Goal: Task Accomplishment & Management: Use online tool/utility

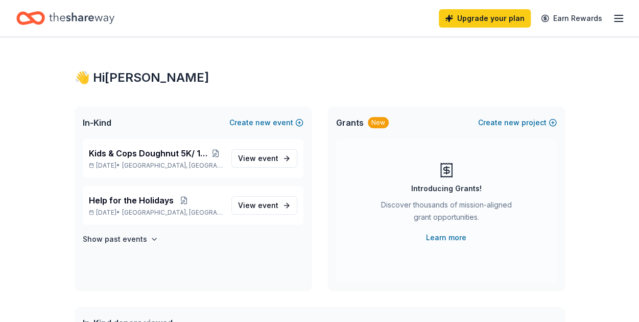
click at [477, 36] on header "Upgrade your plan Earn Rewards" at bounding box center [319, 18] width 639 height 37
click at [480, 23] on link "Upgrade your plan" at bounding box center [485, 18] width 92 height 18
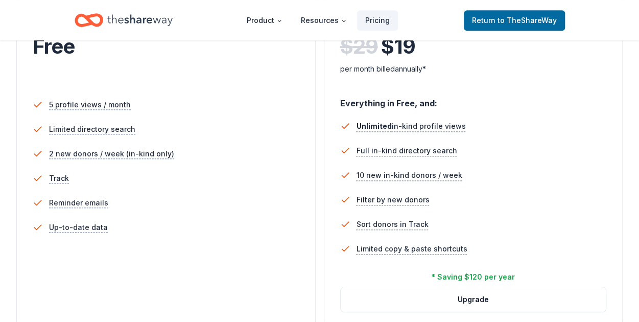
scroll to position [255, 0]
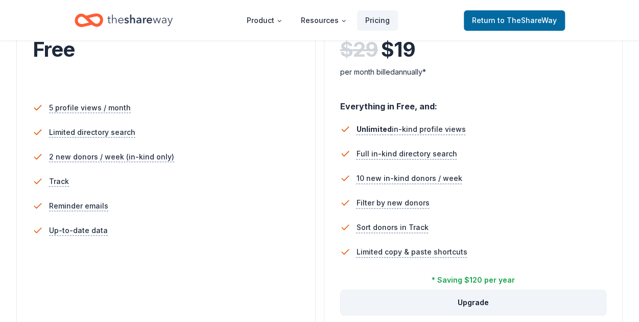
click at [458, 311] on button "Upgrade" at bounding box center [474, 302] width 266 height 25
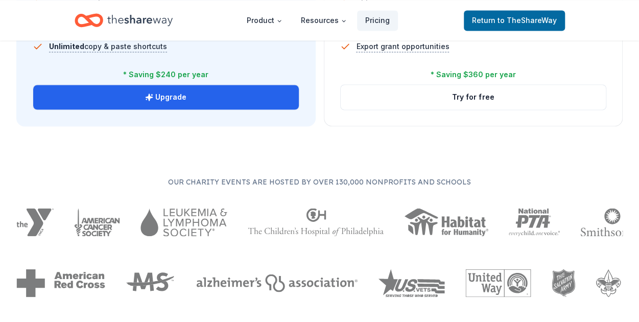
scroll to position [817, 0]
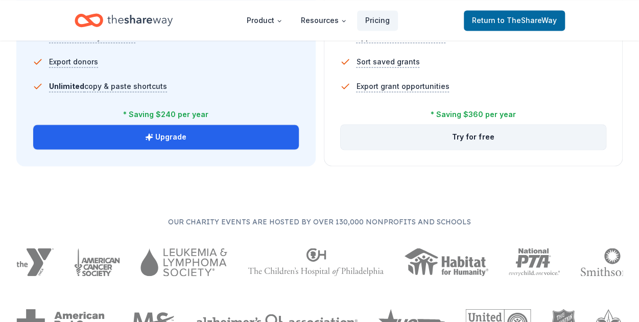
click at [436, 143] on button "Try for free" at bounding box center [474, 137] width 266 height 25
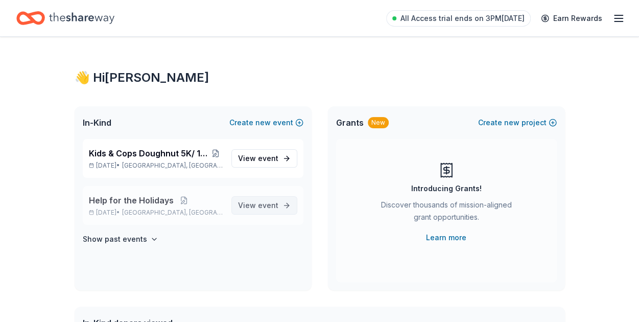
click at [258, 211] on link "View event" at bounding box center [264, 205] width 66 height 18
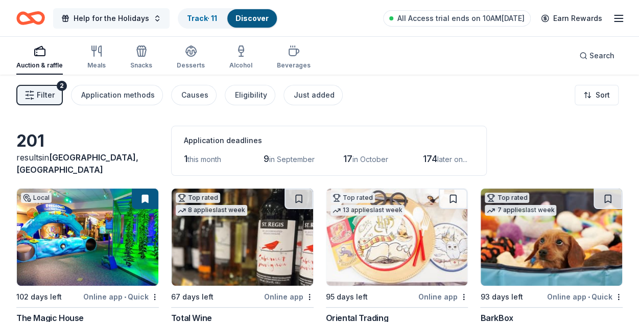
click at [122, 16] on span "Help for the Holidays" at bounding box center [112, 18] width 76 height 12
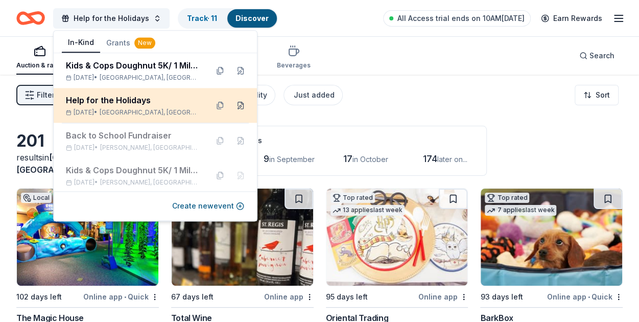
click at [232, 107] on button at bounding box center [240, 105] width 16 height 16
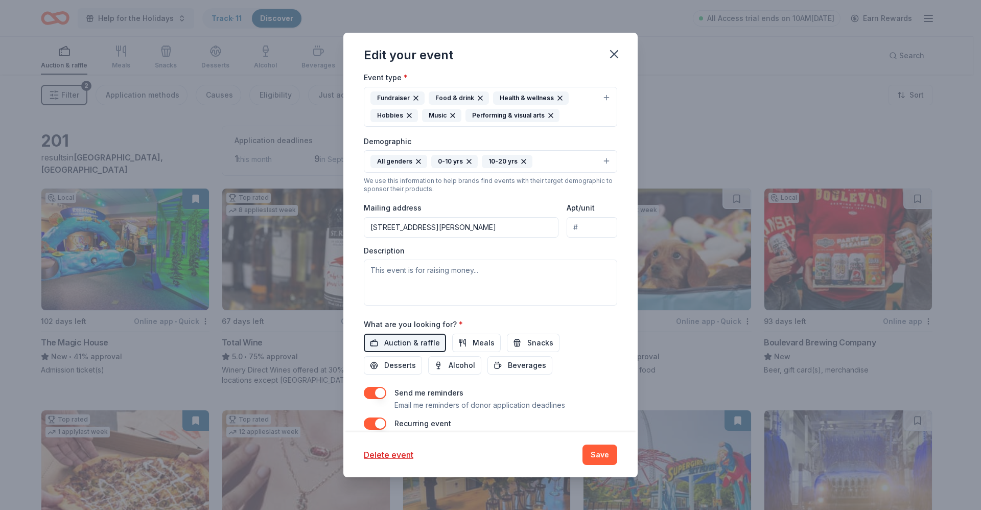
scroll to position [249, 0]
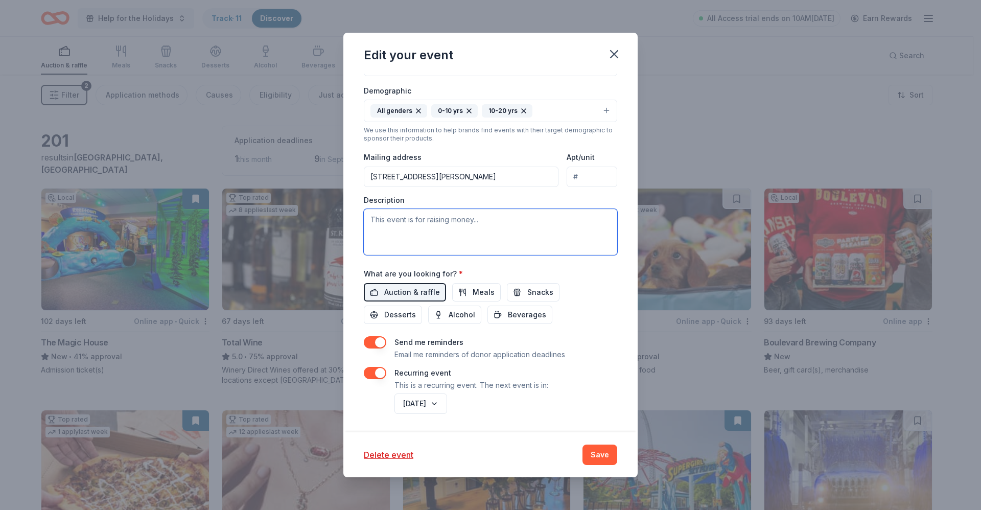
paste textarea "Brightpoint. We are a family service agency dedicated to providing comprehensiv…"
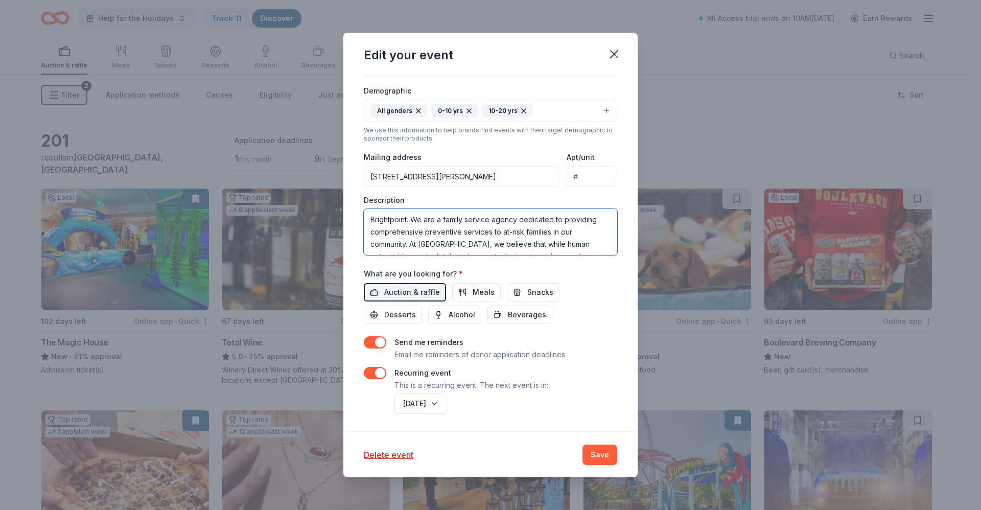
drag, startPoint x: 433, startPoint y: 222, endPoint x: 408, endPoint y: 221, distance: 25.6
click at [408, 221] on textarea "Brightpoint. We are a family service agency dedicated to providing comprehensiv…" at bounding box center [490, 232] width 253 height 46
type textarea "Brightpoint, a family service agency dedicated to providing comprehensive preve…"
